Goal: Task Accomplishment & Management: Manage account settings

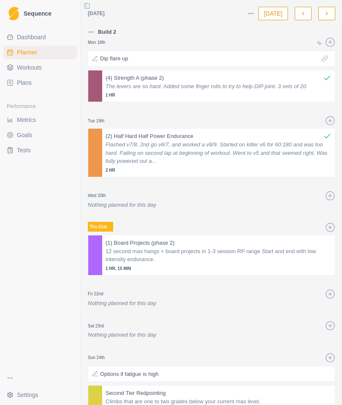
click at [327, 11] on icon "button" at bounding box center [327, 14] width 6 height 6
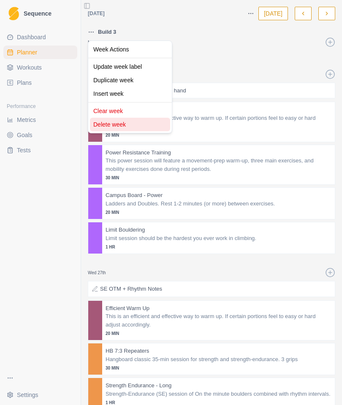
click at [126, 122] on div "Delete week" at bounding box center [130, 125] width 80 height 14
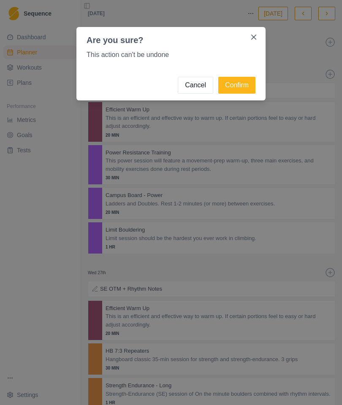
click at [240, 83] on button "Confirm" at bounding box center [236, 85] width 37 height 17
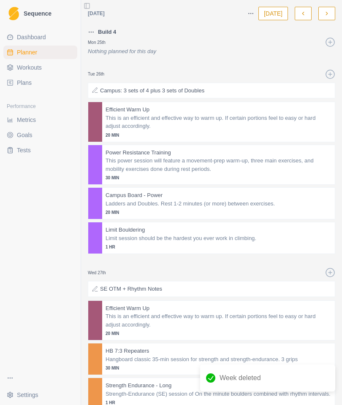
click at [329, 7] on button "button" at bounding box center [326, 14] width 17 height 14
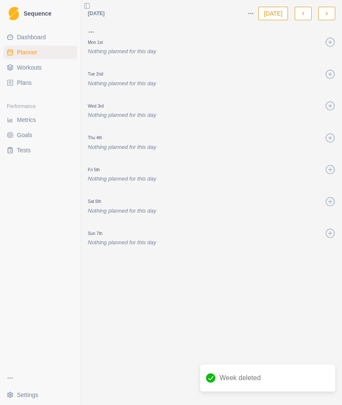
click at [303, 12] on icon "button" at bounding box center [303, 14] width 6 height 6
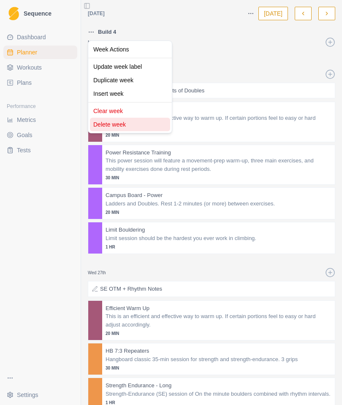
click at [121, 122] on div "Delete week" at bounding box center [130, 125] width 80 height 14
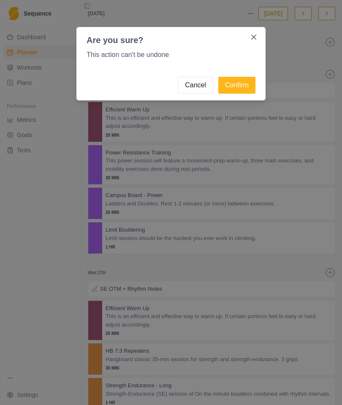
click at [239, 82] on button "Confirm" at bounding box center [236, 85] width 37 height 17
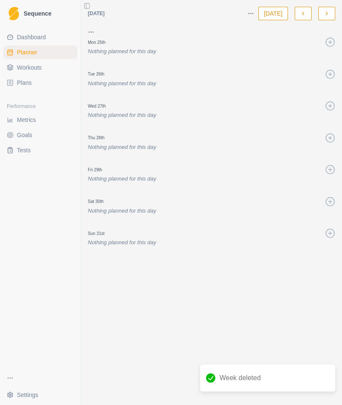
click at [301, 14] on icon "button" at bounding box center [303, 14] width 6 height 6
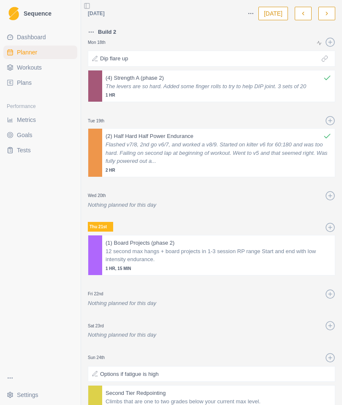
click at [303, 14] on polyline "button" at bounding box center [303, 13] width 2 height 3
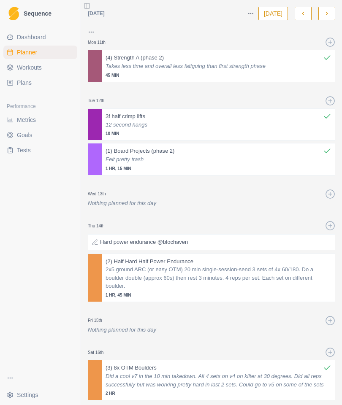
click at [298, 14] on button "button" at bounding box center [303, 14] width 17 height 14
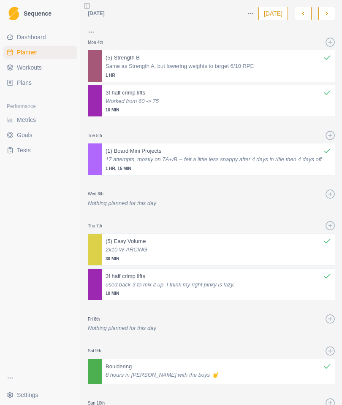
click at [325, 11] on icon "button" at bounding box center [327, 14] width 6 height 6
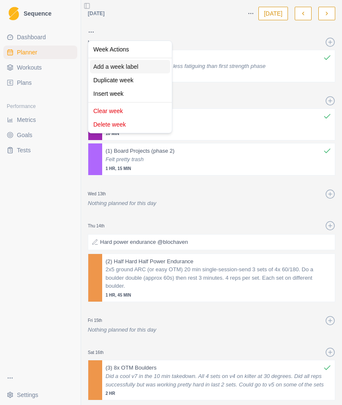
click at [126, 65] on div "Add a week label" at bounding box center [130, 67] width 80 height 14
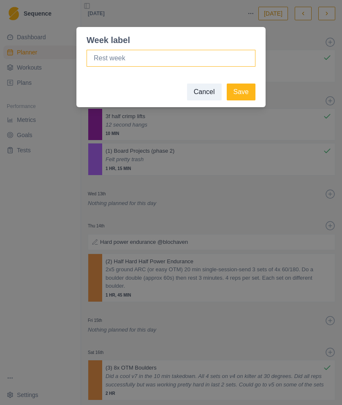
click at [187, 51] on input at bounding box center [171, 58] width 169 height 17
type input "P"
type input "Nate Phase 2, week 1"
click at [242, 90] on button "Save" at bounding box center [241, 92] width 29 height 17
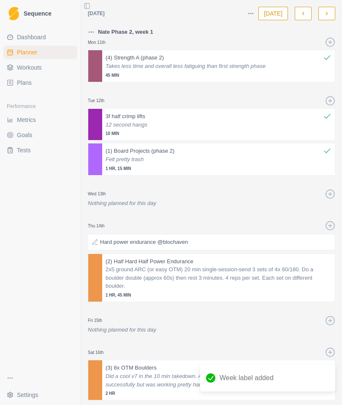
click at [302, 9] on button "button" at bounding box center [303, 14] width 17 height 14
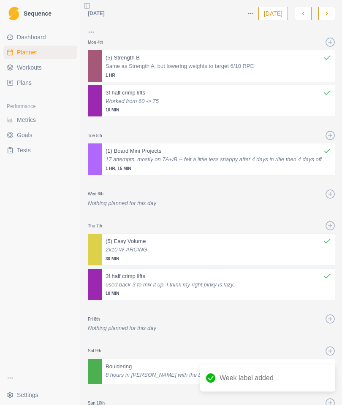
click at [300, 11] on icon "button" at bounding box center [303, 14] width 6 height 6
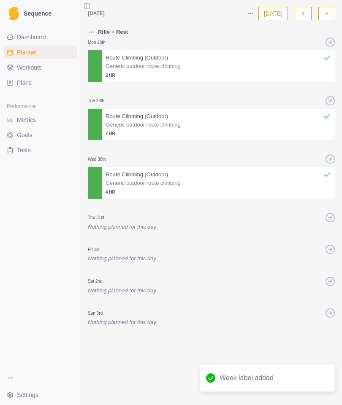
click at [302, 9] on button "button" at bounding box center [303, 14] width 17 height 14
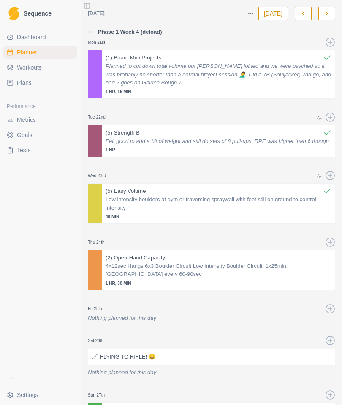
click at [323, 12] on button "button" at bounding box center [326, 14] width 17 height 14
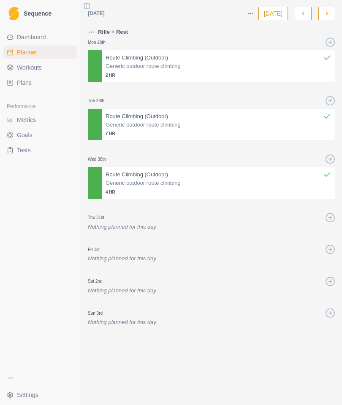
click at [322, 11] on button "button" at bounding box center [326, 14] width 17 height 14
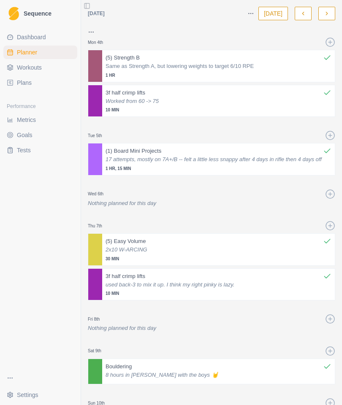
click at [325, 14] on icon "button" at bounding box center [327, 14] width 6 height 6
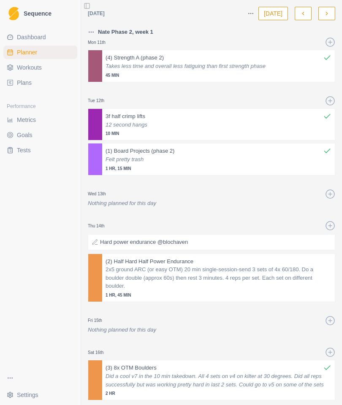
click at [301, 11] on icon "button" at bounding box center [303, 14] width 6 height 6
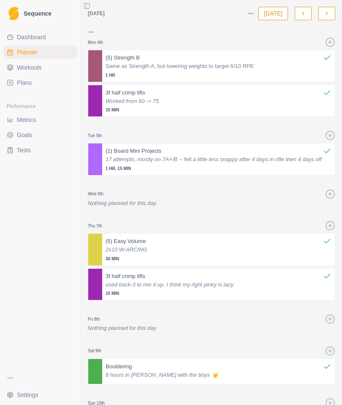
click at [299, 13] on button "button" at bounding box center [303, 14] width 17 height 14
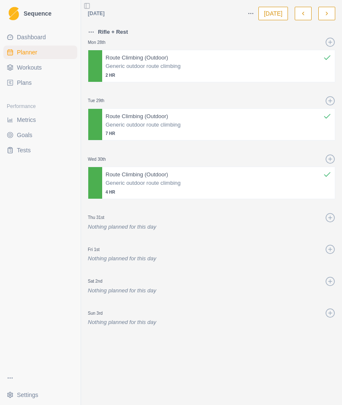
click at [295, 13] on button "button" at bounding box center [303, 14] width 17 height 14
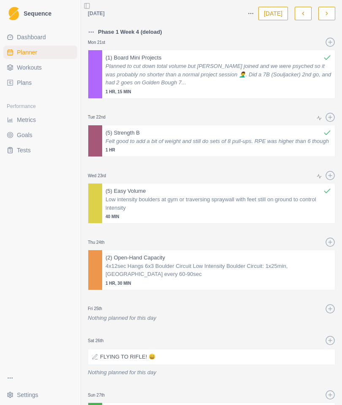
click at [325, 11] on icon "button" at bounding box center [327, 14] width 6 height 6
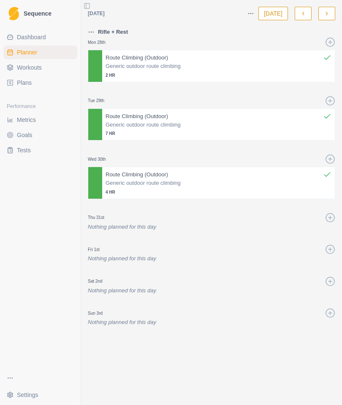
click at [325, 13] on icon "button" at bounding box center [327, 14] width 6 height 6
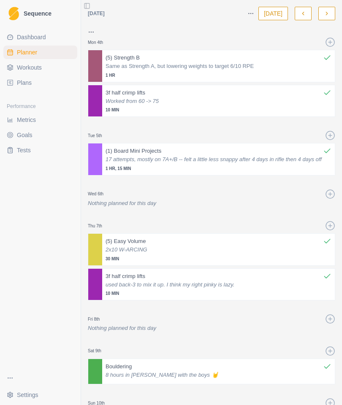
click at [323, 14] on button "button" at bounding box center [326, 14] width 17 height 14
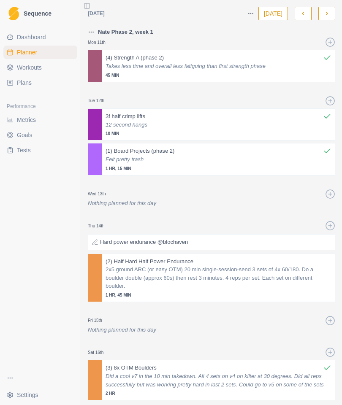
click at [330, 350] on icon at bounding box center [330, 352] width 10 height 10
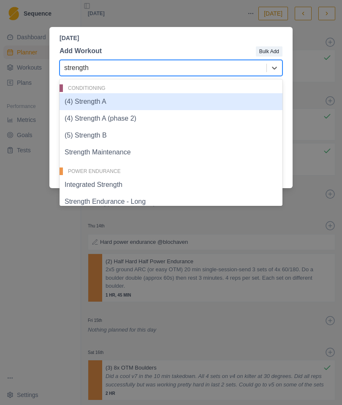
type input "strength B"
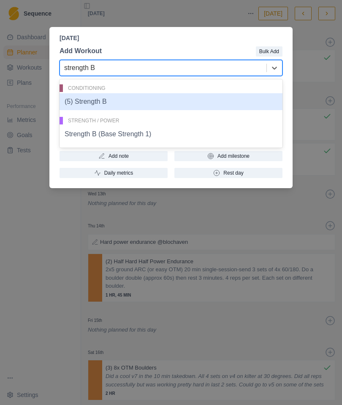
click at [200, 100] on div "(5) Strength B" at bounding box center [171, 101] width 223 height 17
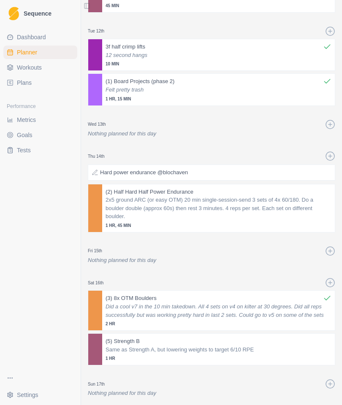
scroll to position [69, 0]
click at [272, 347] on p "Same as Strength A, but lowering weights to target 6/10 RPE" at bounding box center [219, 351] width 226 height 8
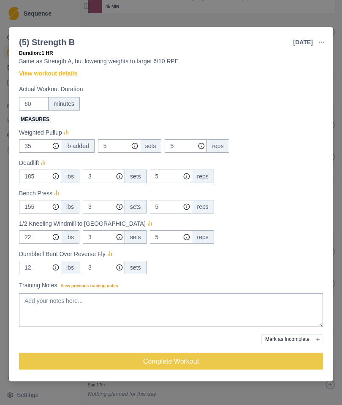
scroll to position [20, 0]
click at [312, 335] on button "Mark as Incomplete" at bounding box center [287, 339] width 52 height 10
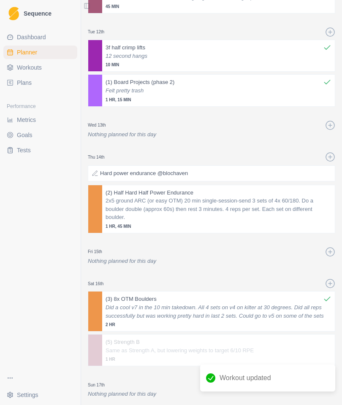
click at [288, 347] on p "Same as Strength A, but lowering weights to target 6/10 RPE" at bounding box center [219, 351] width 226 height 8
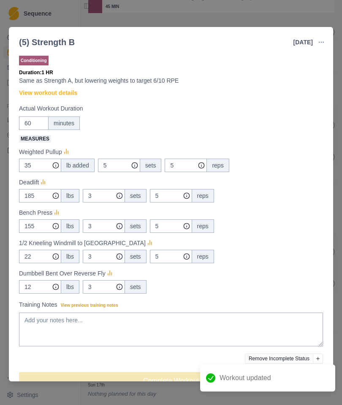
click at [320, 41] on icon "button" at bounding box center [321, 42] width 7 height 7
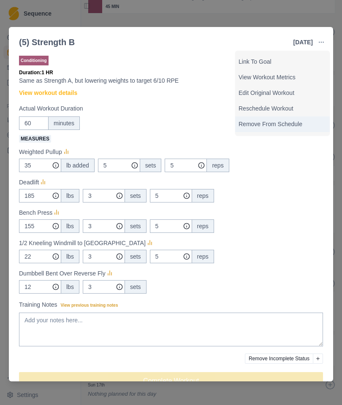
click at [292, 123] on p "Remove From Schedule" at bounding box center [283, 124] width 88 height 9
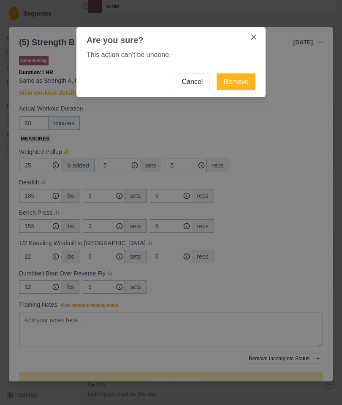
click at [233, 81] on button "Remove" at bounding box center [236, 81] width 39 height 17
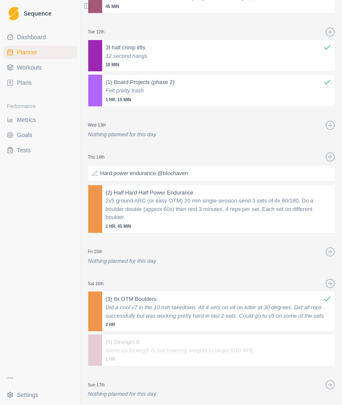
scroll to position [53, 0]
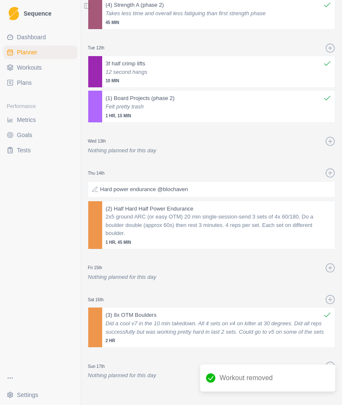
click at [328, 295] on icon at bounding box center [330, 300] width 10 height 10
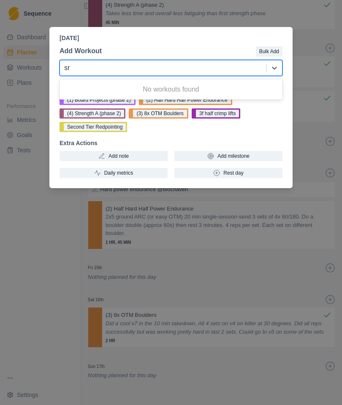
type input "s"
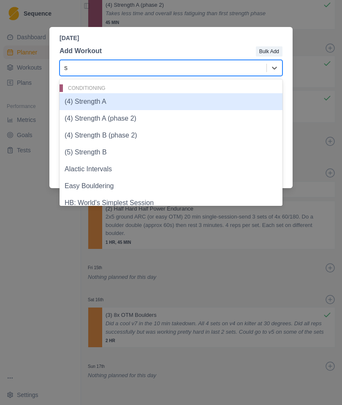
click at [129, 139] on div "(4) Strength B (phase 2)" at bounding box center [171, 135] width 223 height 17
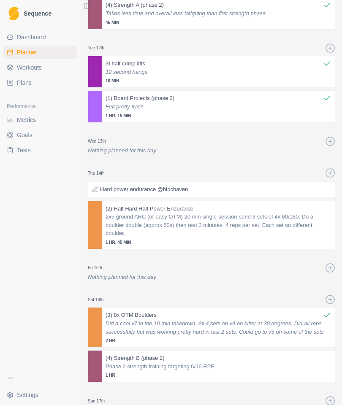
click at [237, 363] on p "Phase 2 strength training targeting 6/10 RPE" at bounding box center [219, 367] width 226 height 8
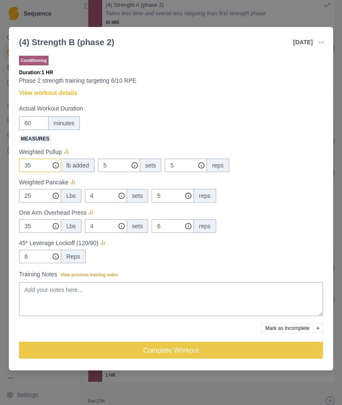
click at [35, 166] on input "35" at bounding box center [40, 166] width 42 height 14
type input "3"
type input "25"
click at [119, 164] on input "5" at bounding box center [119, 166] width 42 height 14
type input "3"
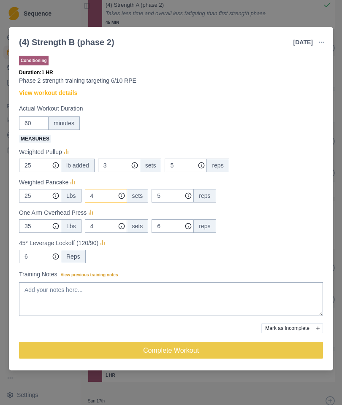
click at [106, 172] on input "4" at bounding box center [119, 166] width 42 height 14
type input "3"
click at [39, 172] on input "35" at bounding box center [40, 166] width 42 height 14
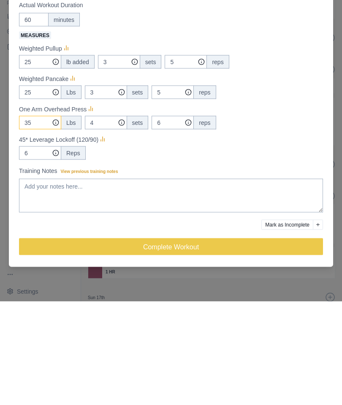
type input "3"
type input "22"
click at [39, 159] on input "25" at bounding box center [40, 166] width 42 height 14
type input "2"
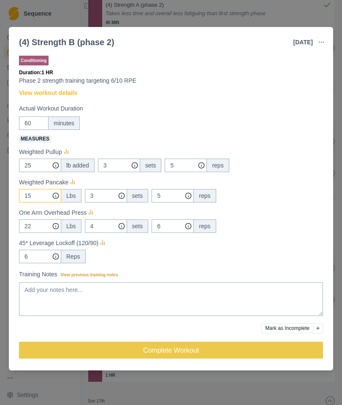
type input "15"
click at [109, 172] on input "4" at bounding box center [119, 166] width 42 height 14
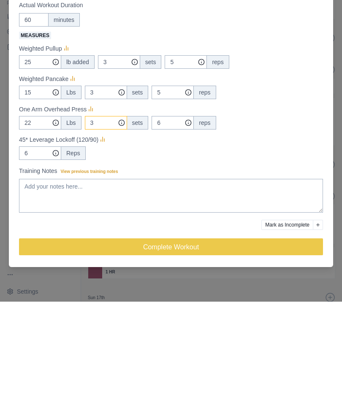
type input "3"
click at [33, 159] on input "6" at bounding box center [40, 166] width 42 height 14
type input "4"
click at [104, 239] on icon at bounding box center [102, 243] width 8 height 8
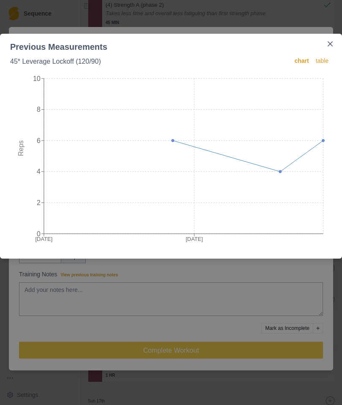
click at [330, 40] on button "Close" at bounding box center [330, 44] width 14 height 14
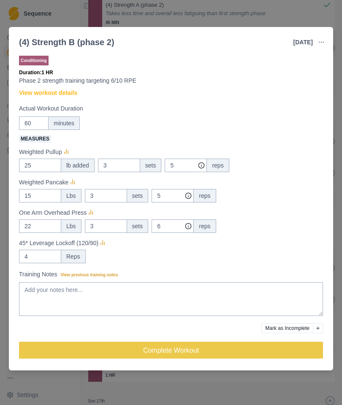
click at [263, 348] on button "Complete Workout" at bounding box center [171, 350] width 304 height 17
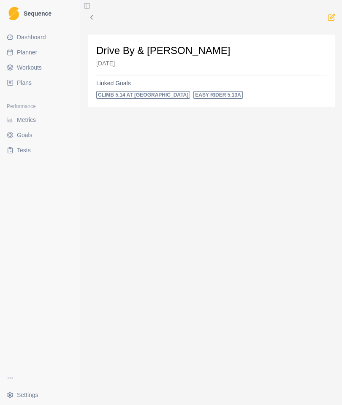
scroll to position [34, 0]
click at [26, 68] on span "Workouts" at bounding box center [29, 67] width 25 height 8
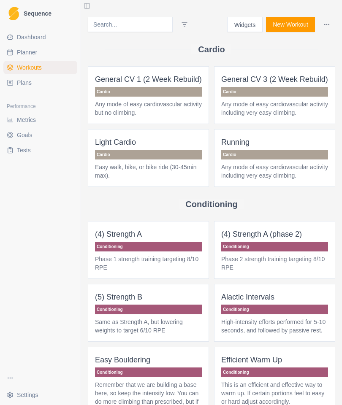
click at [116, 27] on input at bounding box center [130, 24] width 85 height 15
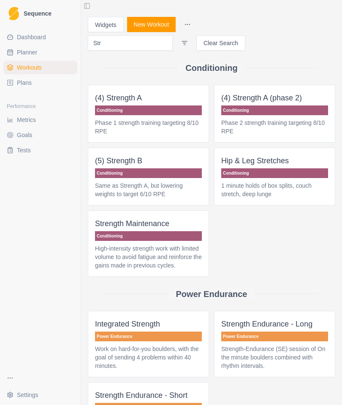
type input "Str"
click at [294, 105] on span "(4) Strength A (phase 2) Conditioning Phase 2 strength training targeting 8/10 …" at bounding box center [274, 114] width 121 height 58
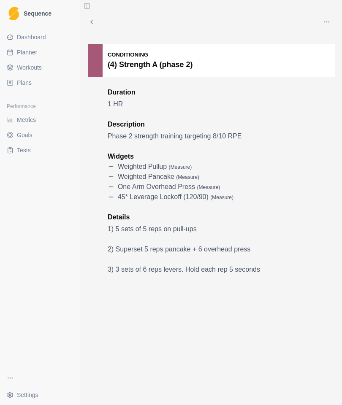
click at [330, 18] on button "button" at bounding box center [326, 22] width 17 height 17
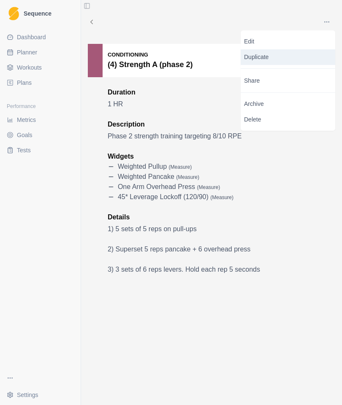
click at [283, 57] on p "Duplicate" at bounding box center [288, 57] width 95 height 16
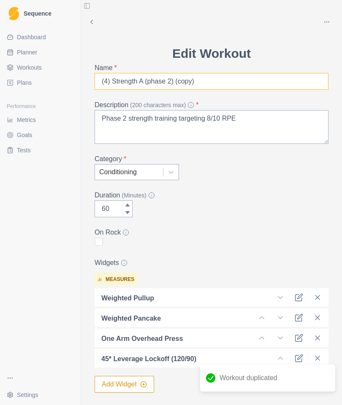
click at [257, 79] on input "(4) Strength A (phase 2) (copy)" at bounding box center [212, 81] width 234 height 17
click at [146, 82] on input "(4) Strength A (phase 2)" at bounding box center [212, 81] width 234 height 17
type input "(4) Strength B (phase 2)"
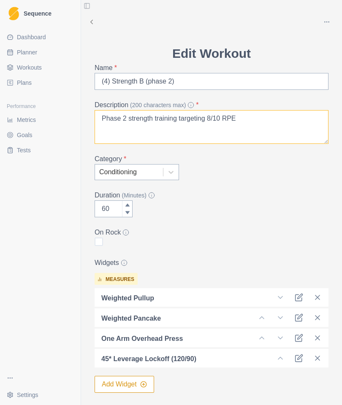
click at [212, 117] on textarea "Phase 2 strength training targeting 8/10 RPE" at bounding box center [212, 127] width 234 height 34
click at [260, 117] on textarea "Phase 2 strength training targeting 6/10 RPE" at bounding box center [212, 127] width 234 height 34
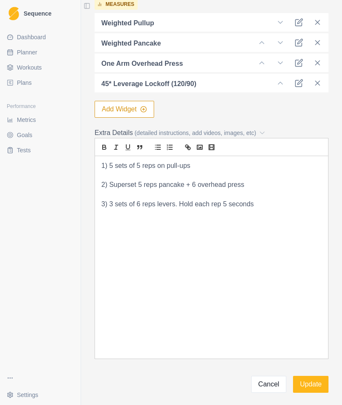
scroll to position [275, 0]
type textarea "Phase 2 strength training targeting 6/10 RPE"
click at [325, 346] on div "1) 5 sets of 5 reps on pull-ups 2) Superset 5 reps pancake + 6 overhead press 3…" at bounding box center [211, 257] width 233 height 203
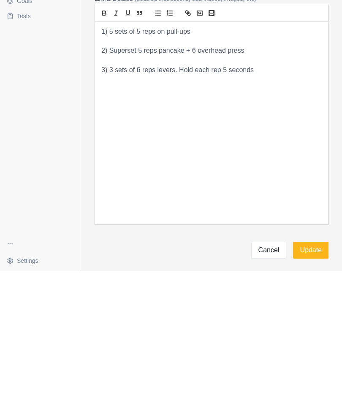
scroll to position [266, 0]
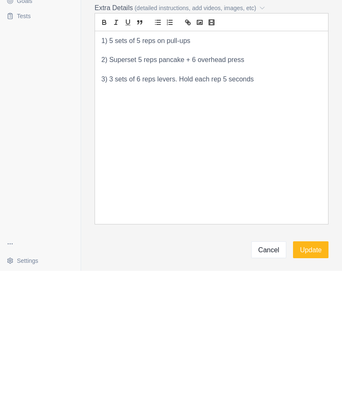
click at [267, 209] on p "3) 3 sets of 6 reps levers. Hold each rep 5 seconds" at bounding box center [211, 214] width 220 height 10
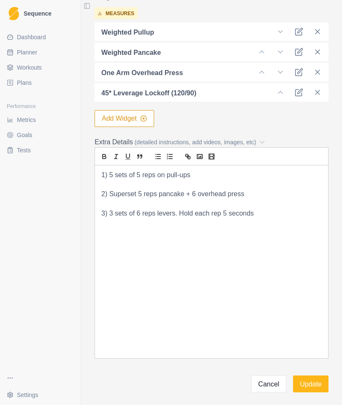
click at [196, 137] on label "Extra Details (detailed instructions, add videos, images, etc)" at bounding box center [209, 142] width 229 height 10
click at [198, 153] on icon "image" at bounding box center [200, 157] width 8 height 8
click at [213, 154] on rect "video" at bounding box center [213, 156] width 0 height 5
click at [298, 171] on p "1) 5 sets of 5 reps on pull-ups" at bounding box center [211, 176] width 220 height 10
click at [270, 190] on p "2) Superset 5 reps pancake + 6 overhead press" at bounding box center [211, 195] width 220 height 10
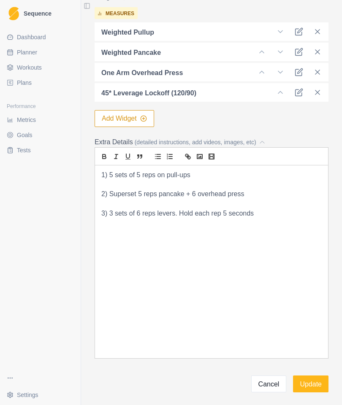
click at [304, 180] on p at bounding box center [211, 185] width 220 height 10
click at [213, 180] on p at bounding box center [211, 185] width 220 height 10
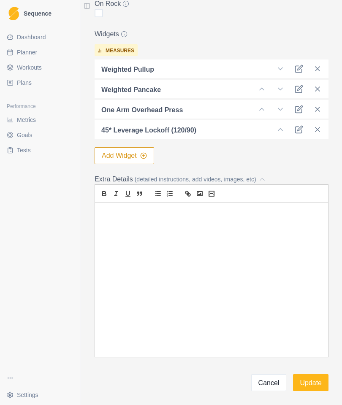
scroll to position [220, 0]
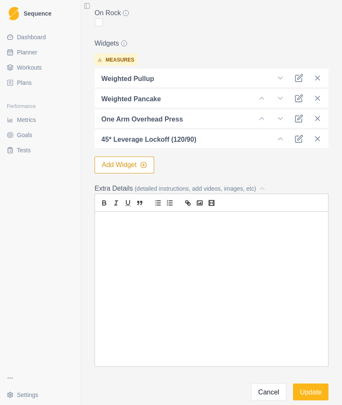
click at [212, 199] on icon "video" at bounding box center [212, 203] width 8 height 8
click at [250, 194] on div at bounding box center [212, 203] width 234 height 18
click at [323, 257] on div at bounding box center [211, 289] width 233 height 155
click at [257, 131] on div "measures Weighted Pullup Weighted Pancake One Arm Overhead Press 45* Leverage L…" at bounding box center [212, 111] width 234 height 123
click at [253, 133] on div "measures Weighted Pullup Weighted Pancake One Arm Overhead Press 45* Leverage L…" at bounding box center [212, 111] width 234 height 123
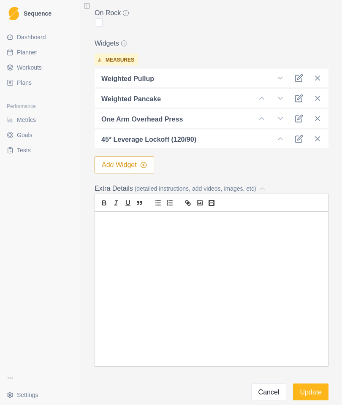
click at [194, 212] on div at bounding box center [211, 289] width 233 height 155
click at [169, 199] on icon "list: ordered" at bounding box center [170, 203] width 8 height 8
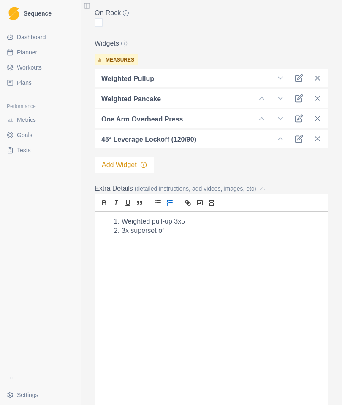
click at [200, 226] on li "3x superset of" at bounding box center [216, 231] width 210 height 10
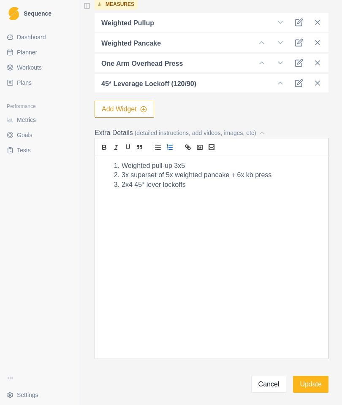
scroll to position [275, 0]
click at [288, 64] on div "measures Weighted Pullup Weighted Pancake One Arm Overhead Press 45* Leverage L…" at bounding box center [212, 56] width 234 height 123
click at [312, 376] on button "Update" at bounding box center [310, 384] width 35 height 17
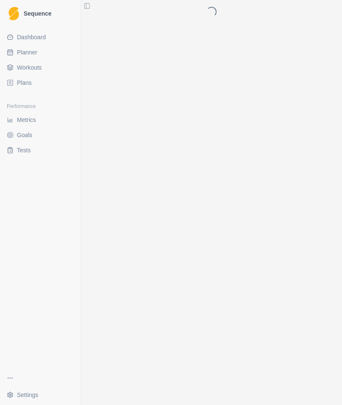
scroll to position [0, 0]
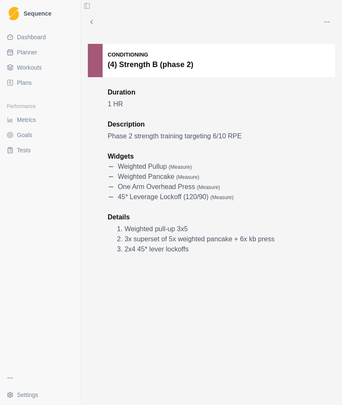
click at [34, 100] on div "Performance" at bounding box center [40, 107] width 74 height 14
click at [30, 99] on div "Performance Metrics Goals Tests" at bounding box center [40, 128] width 81 height 64
click at [84, 16] on button "Toggle Sidebar" at bounding box center [80, 202] width 7 height 405
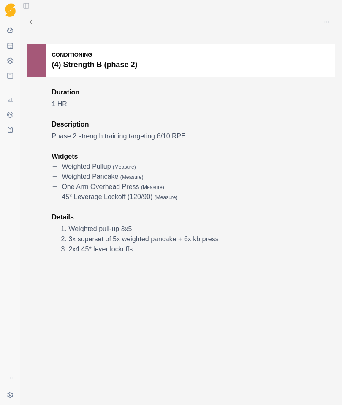
click at [29, 22] on icon at bounding box center [31, 22] width 8 height 8
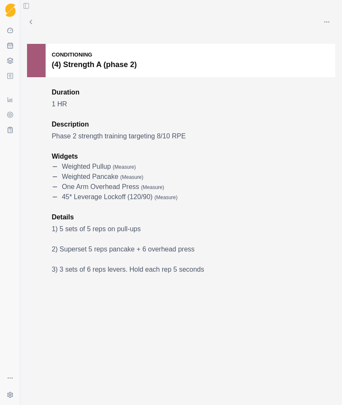
click at [33, 19] on icon at bounding box center [31, 22] width 8 height 8
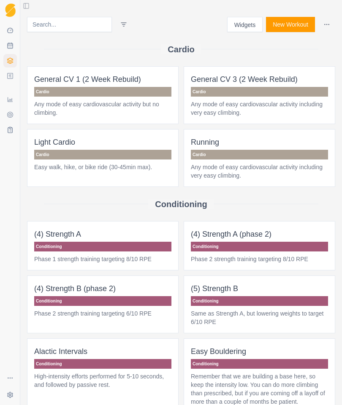
click at [242, 26] on button "Widgets" at bounding box center [245, 24] width 36 height 15
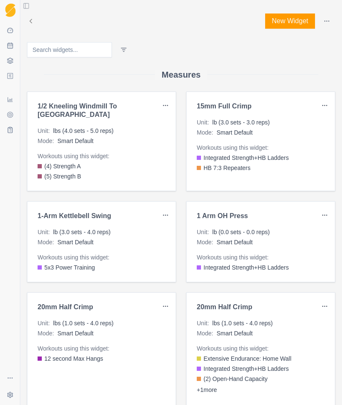
click at [73, 47] on input at bounding box center [69, 49] width 85 height 15
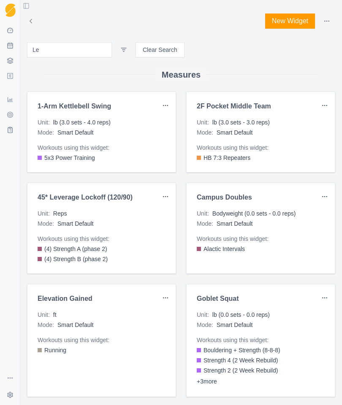
type input "Le"
click at [122, 207] on div "45* Leverage Lockoff (120/90) Unit : Reps Mode : Smart Default Workouts using t…" at bounding box center [101, 228] width 149 height 91
click at [117, 196] on h3 "45* Leverage Lockoff (120/90)" at bounding box center [98, 197] width 121 height 8
click at [149, 211] on div "Edit" at bounding box center [145, 214] width 50 height 14
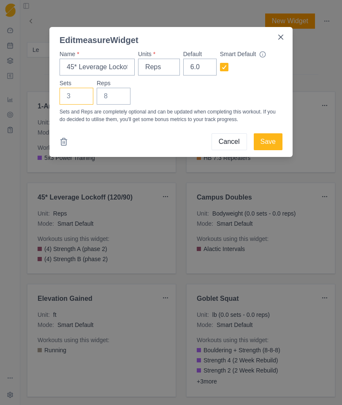
click at [77, 95] on input "Sets" at bounding box center [77, 96] width 34 height 17
type input "3"
click at [114, 98] on input "Reps" at bounding box center [114, 96] width 34 height 17
type input "6"
click at [109, 61] on input "45* Leverage Lockoff (120/90)" at bounding box center [97, 67] width 75 height 17
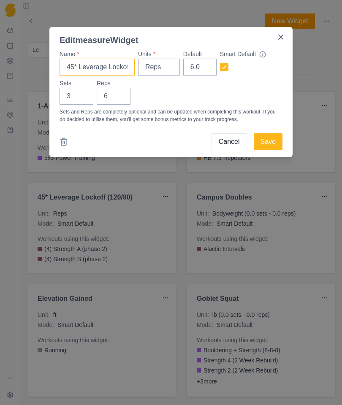
click at [105, 63] on input "45* Leverage Lockoff (120/90)" at bounding box center [97, 67] width 75 height 17
type input "45* [PERSON_NAME] (120/90)"
click at [272, 137] on button "Save" at bounding box center [268, 141] width 29 height 17
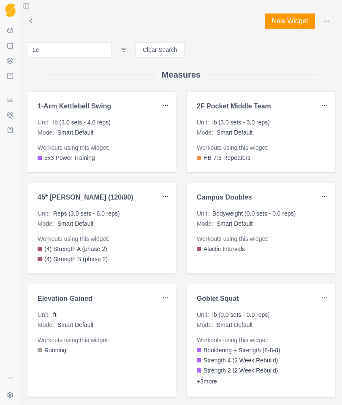
click at [21, 8] on button "Toggle Sidebar" at bounding box center [26, 6] width 12 height 12
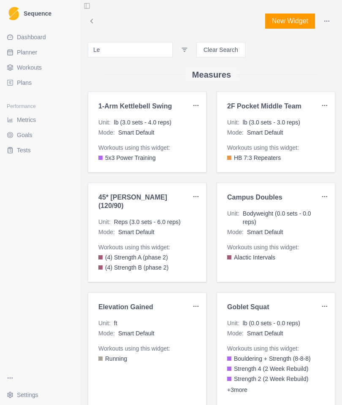
click at [30, 114] on link "Metrics" at bounding box center [40, 120] width 74 height 14
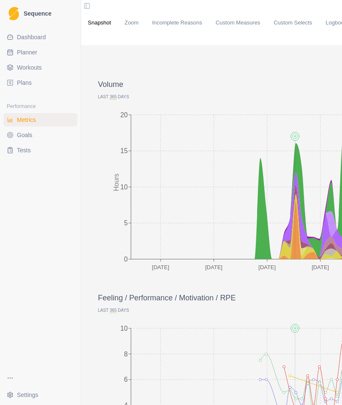
click at [243, 19] on link "Custom Measures" at bounding box center [238, 23] width 44 height 8
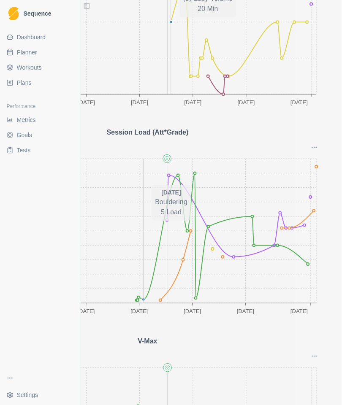
scroll to position [0, 135]
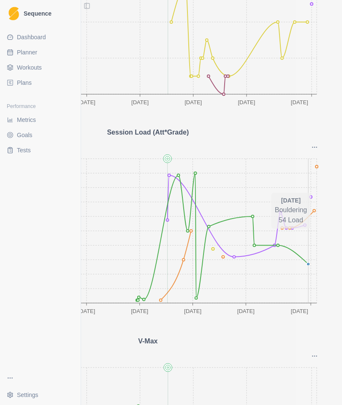
click at [314, 144] on icon "Options" at bounding box center [314, 147] width 7 height 7
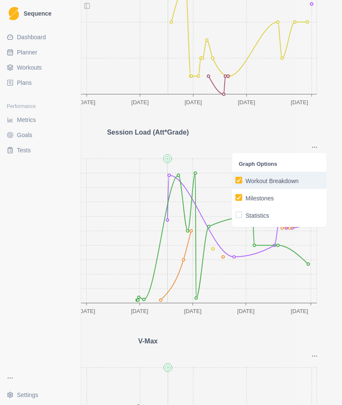
click at [261, 180] on p "Workout Breakdown" at bounding box center [272, 181] width 53 height 9
click at [236, 180] on input "Workout Breakdown" at bounding box center [235, 180] width 0 height 0
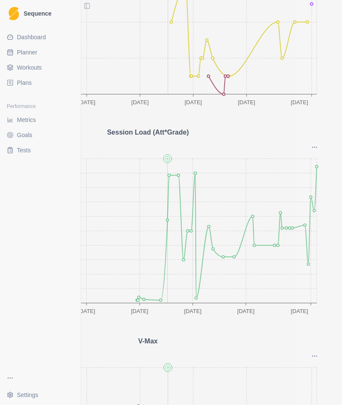
click at [314, 144] on icon "Options" at bounding box center [314, 147] width 7 height 7
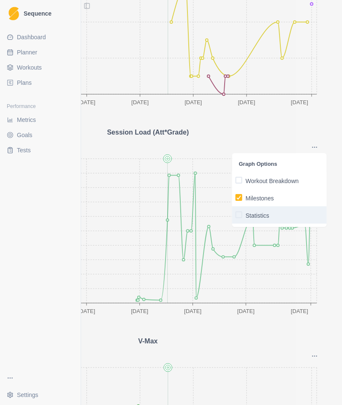
click at [252, 217] on p "Statistics" at bounding box center [258, 215] width 24 height 9
click at [236, 215] on input "Statistics" at bounding box center [235, 215] width 0 height 0
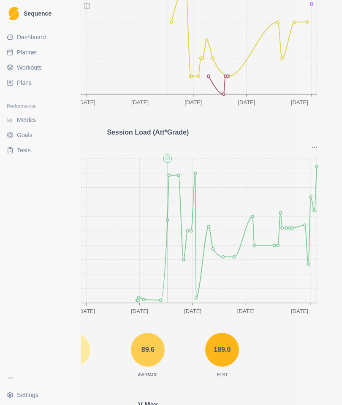
click at [279, 129] on div "Session Load (Att*Grade)" at bounding box center [148, 132] width 354 height 10
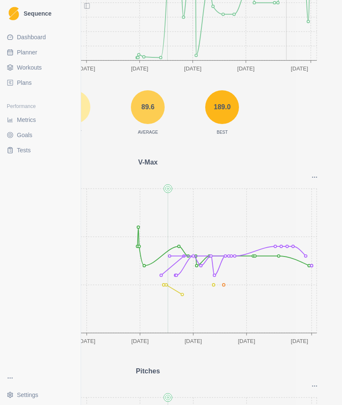
scroll to position [640, 0]
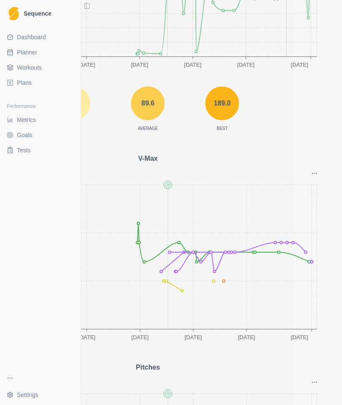
click at [312, 170] on icon "Options" at bounding box center [314, 173] width 7 height 7
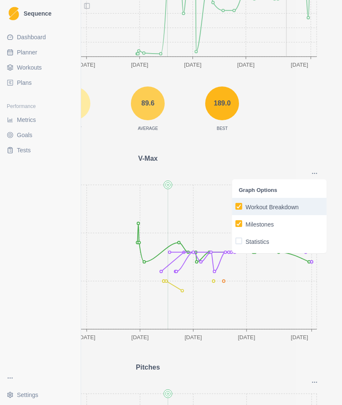
click at [288, 203] on p "Workout Breakdown" at bounding box center [272, 207] width 53 height 9
click at [236, 206] on input "Workout Breakdown" at bounding box center [235, 206] width 0 height 0
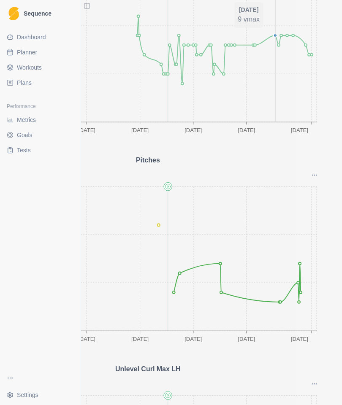
scroll to position [854, 0]
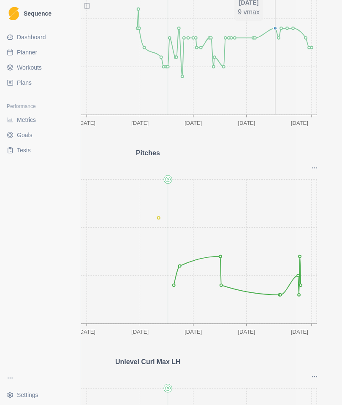
click at [313, 165] on icon "Options" at bounding box center [314, 168] width 7 height 7
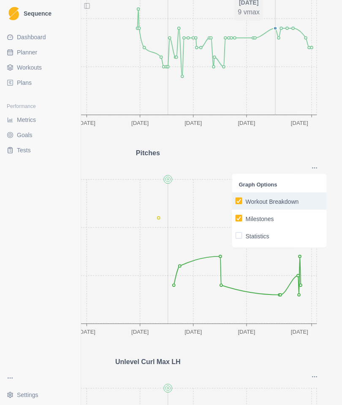
click at [278, 198] on p "Workout Breakdown" at bounding box center [272, 202] width 53 height 9
click at [236, 201] on input "Workout Breakdown" at bounding box center [235, 201] width 0 height 0
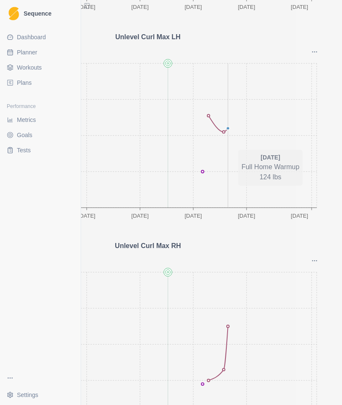
scroll to position [1179, 0]
click at [223, 289] on icon "[DATE] Nov [DATE] Mar [DATE] Aug 80 100 120 140 160 lbs" at bounding box center [148, 348] width 354 height 169
